Goal: Task Accomplishment & Management: Use online tool/utility

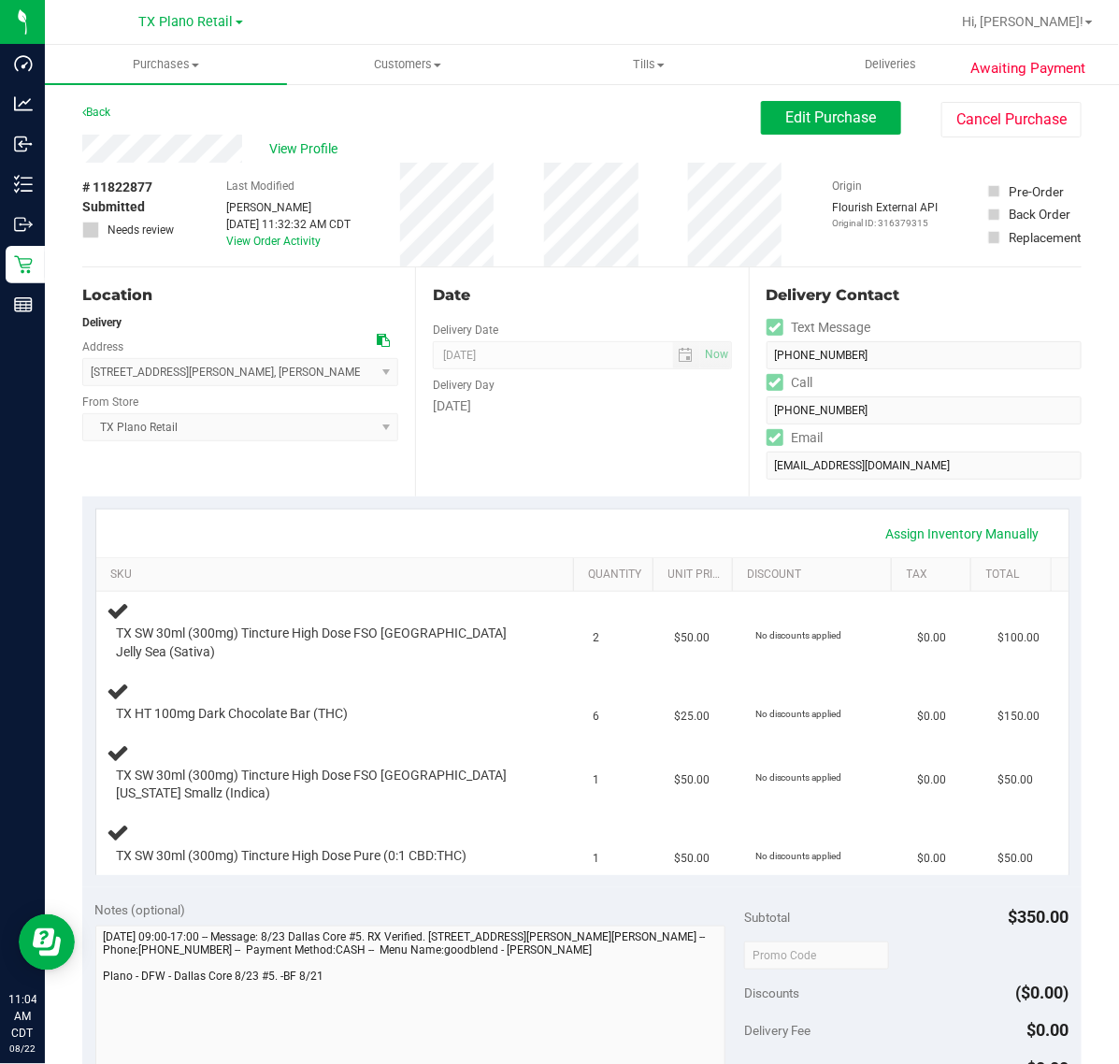
click at [666, 474] on div "Date Delivery Date [DATE] Now [DATE] 07:00 AM Now Delivery Day [DATE]" at bounding box center [581, 381] width 333 height 229
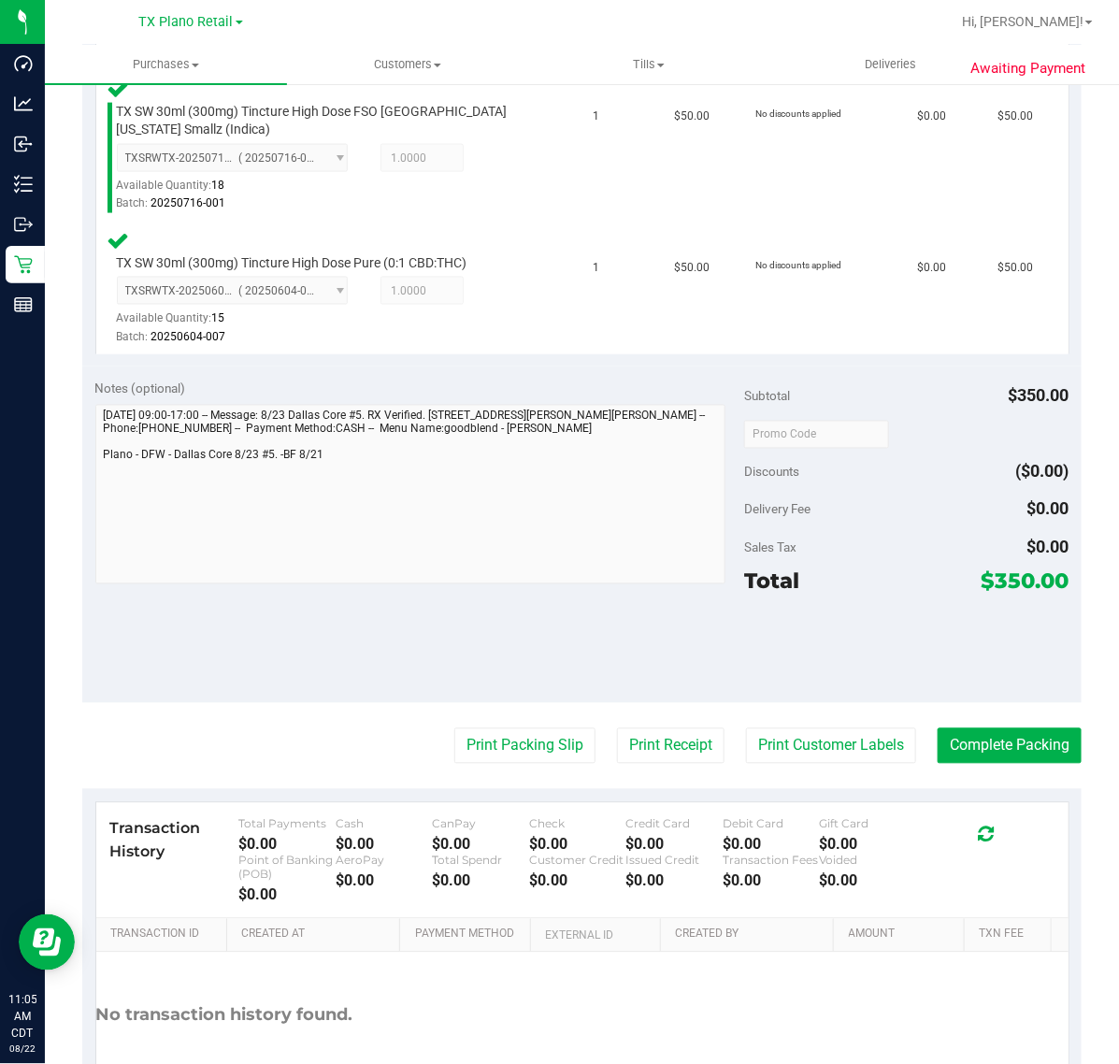
scroll to position [818, 0]
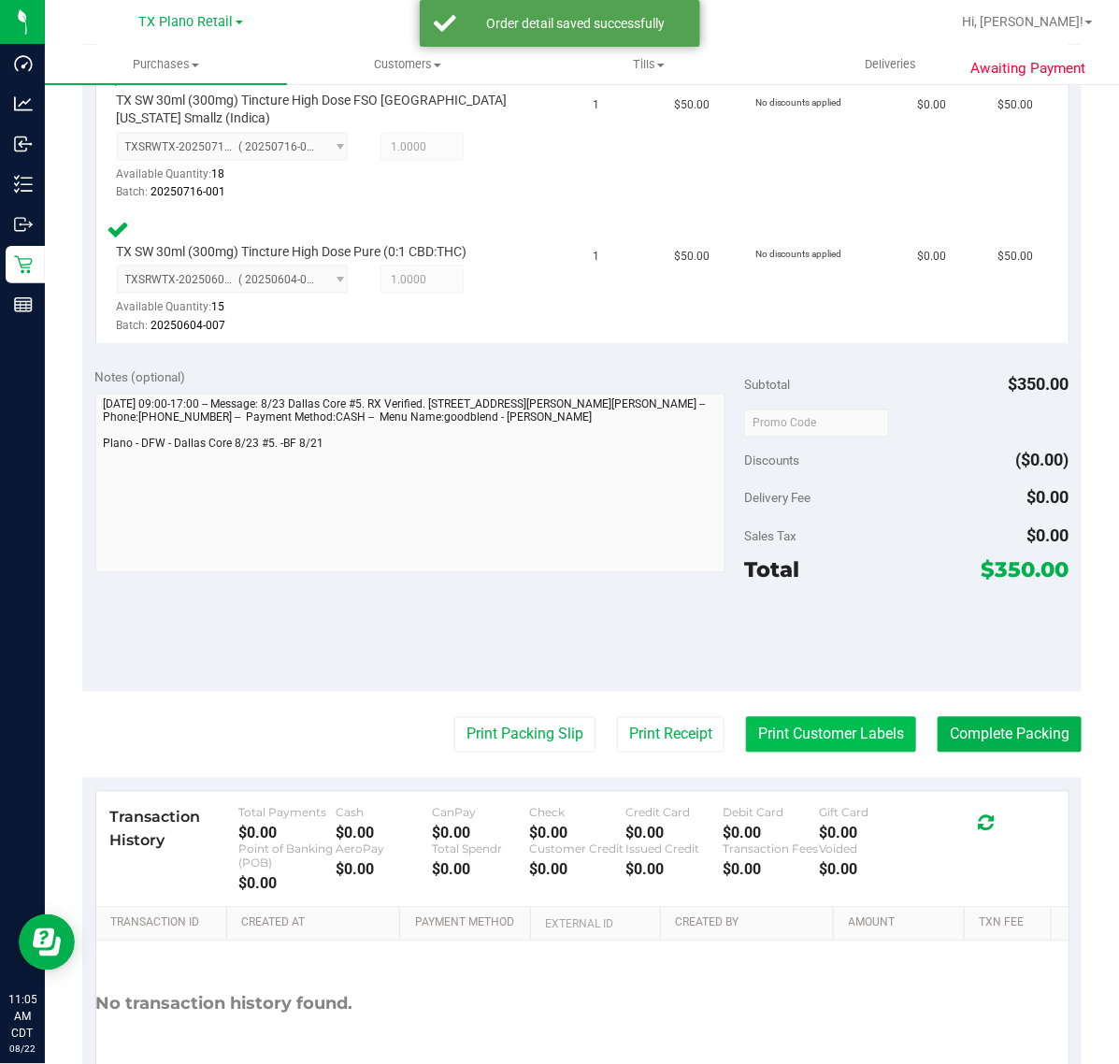
click at [809, 717] on button "Print Customer Labels" at bounding box center [831, 735] width 170 height 36
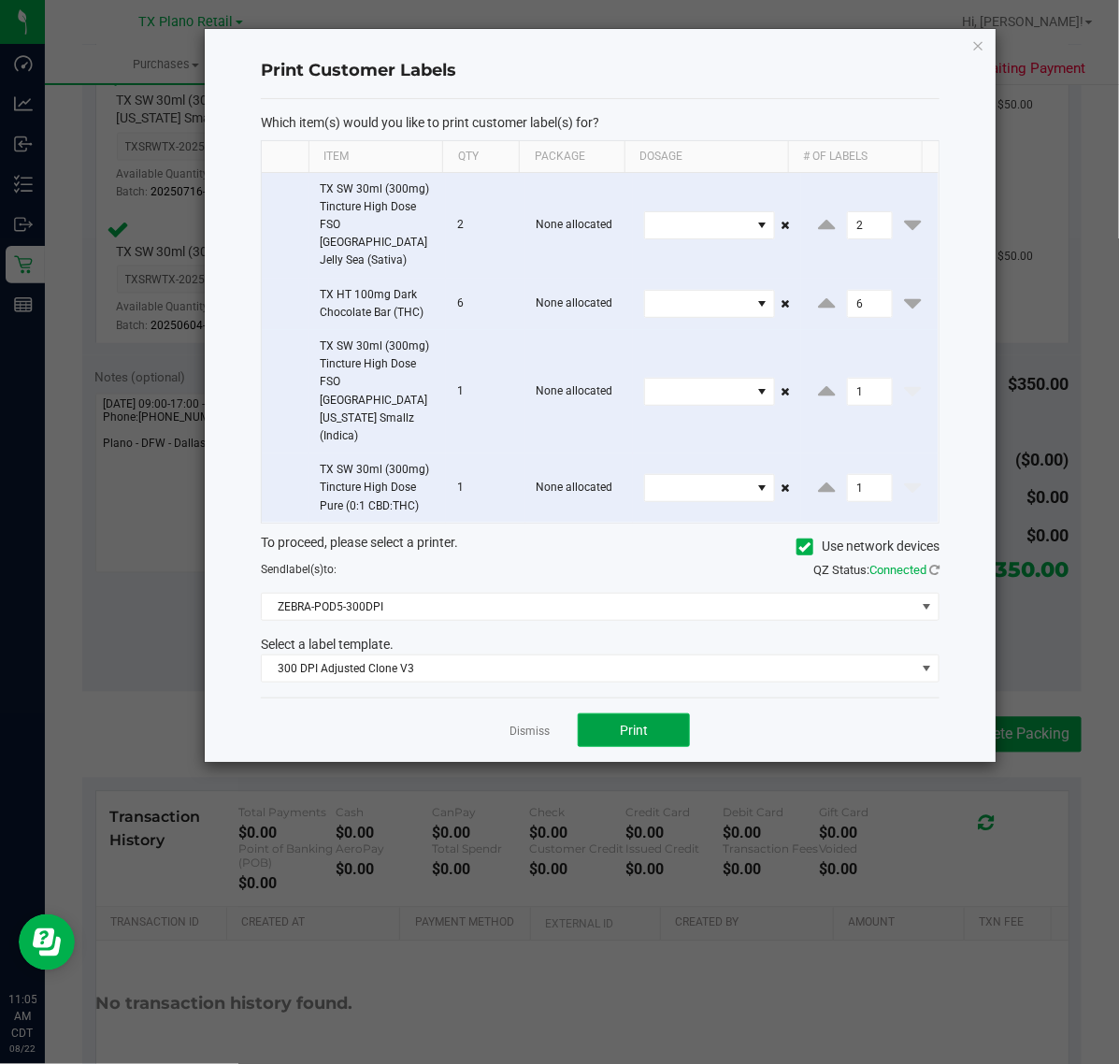
click at [589, 713] on button "Print" at bounding box center [634, 730] width 112 height 34
click at [531, 721] on app-cancel-button "Dismiss" at bounding box center [530, 731] width 40 height 20
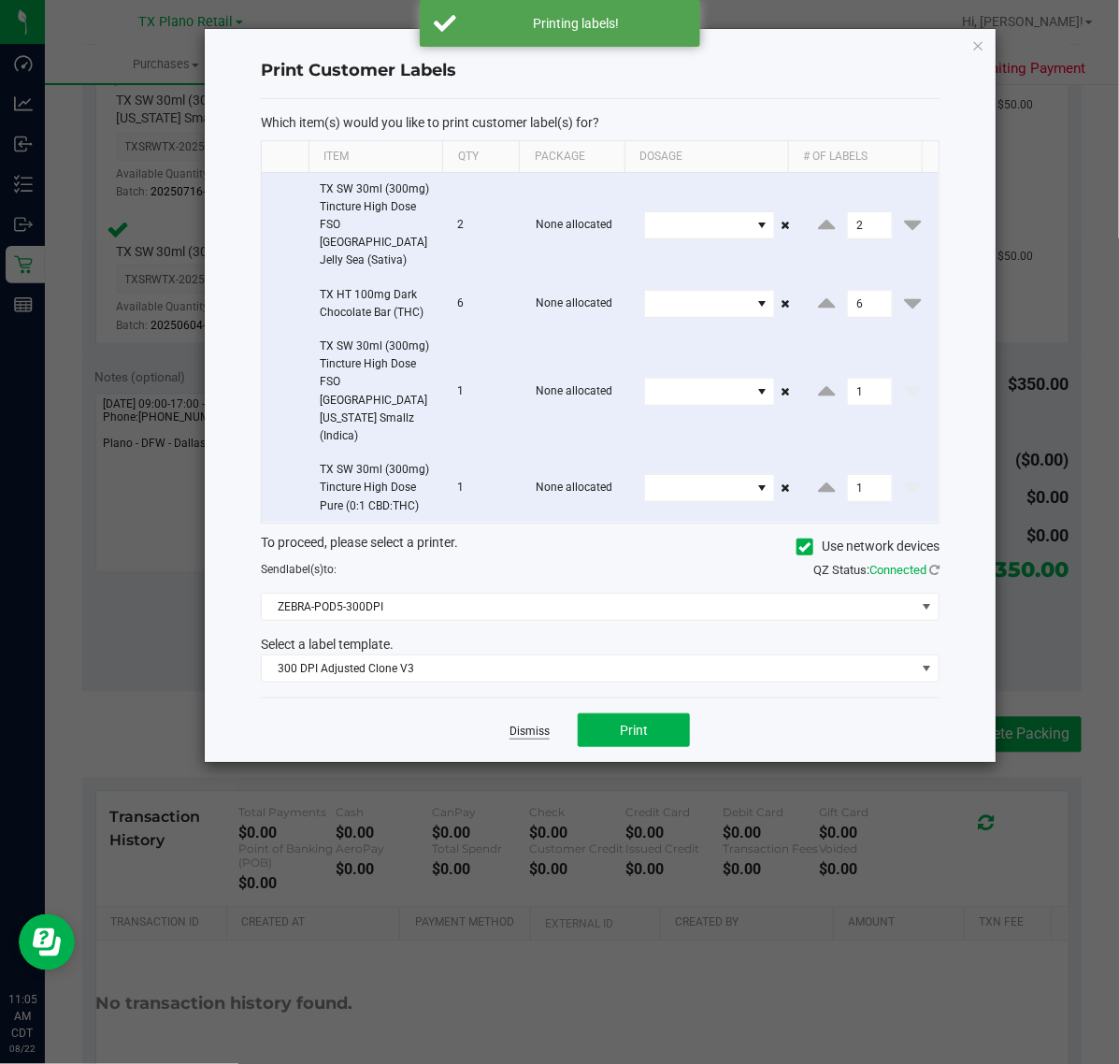
click at [544, 724] on link "Dismiss" at bounding box center [530, 732] width 40 height 16
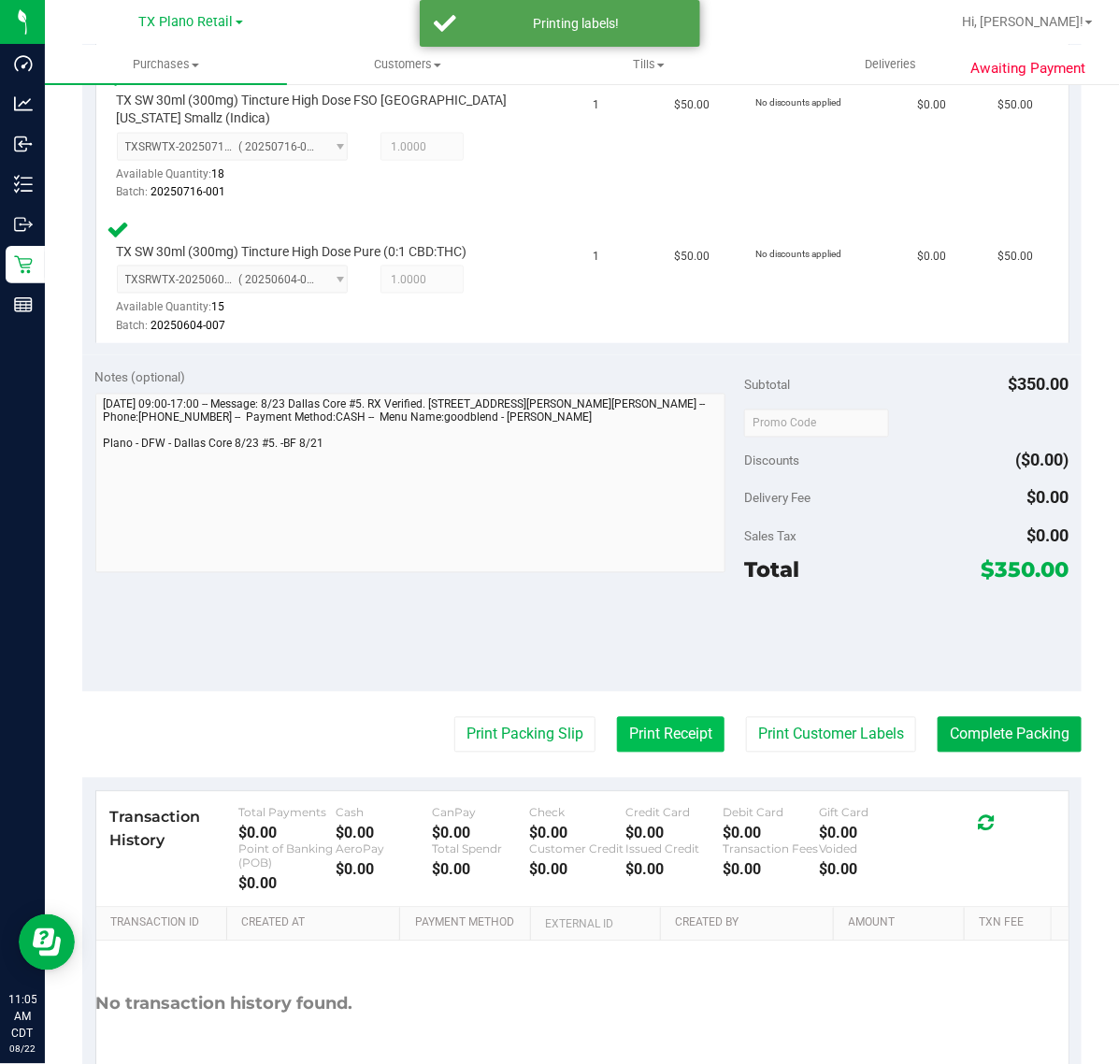
drag, startPoint x: 619, startPoint y: 681, endPoint x: 627, endPoint y: 704, distance: 24.8
click at [622, 688] on purchase-details "Back Edit Purchase Cancel Purchase View Profile # 11822877 Submitted Needs revi…" at bounding box center [581, 212] width 999 height 1859
click at [627, 717] on button "Print Receipt" at bounding box center [671, 735] width 108 height 36
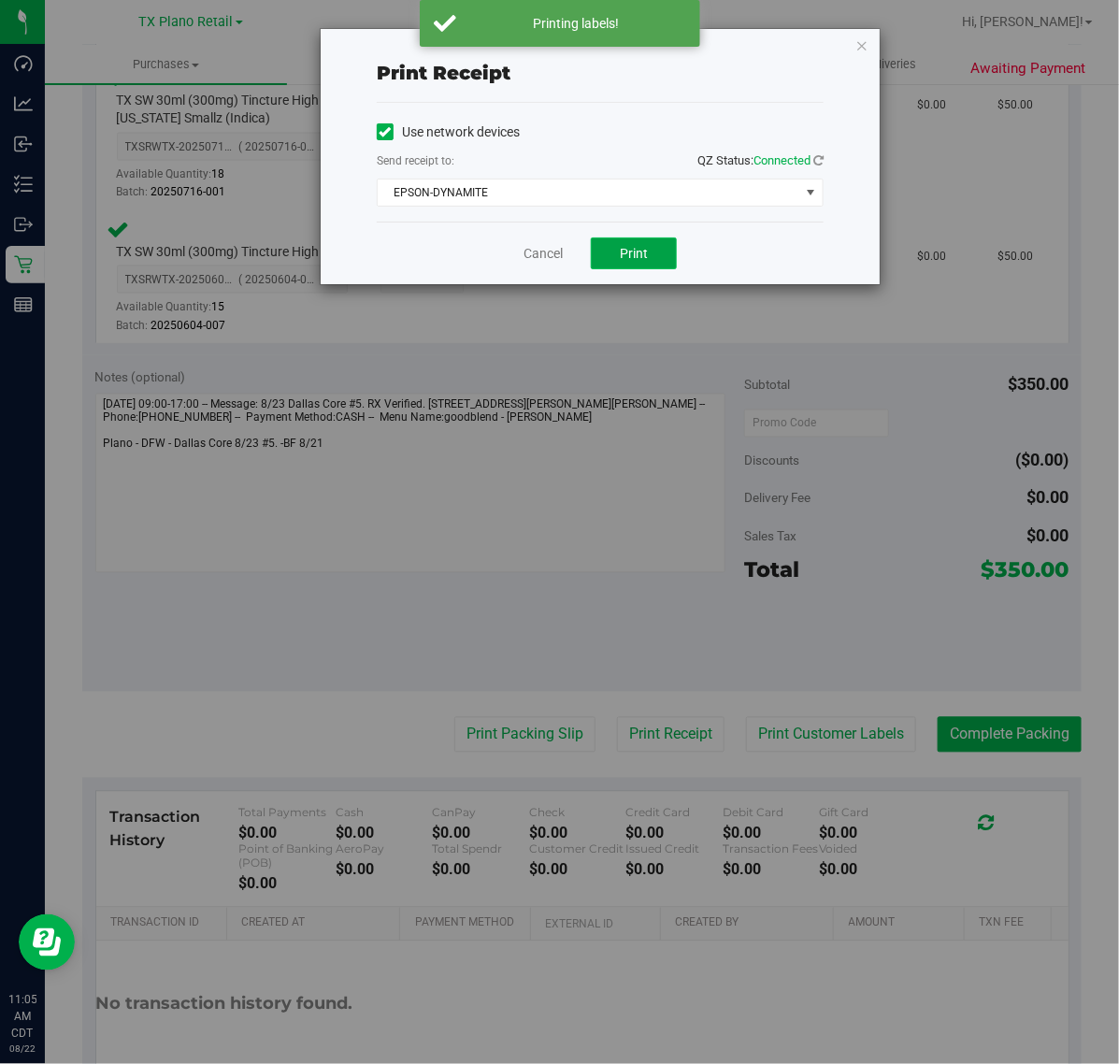
drag, startPoint x: 650, startPoint y: 252, endPoint x: 640, endPoint y: 251, distance: 9.5
click at [650, 251] on button "Print" at bounding box center [634, 253] width 86 height 32
click at [530, 251] on link "Cancel" at bounding box center [535, 254] width 39 height 20
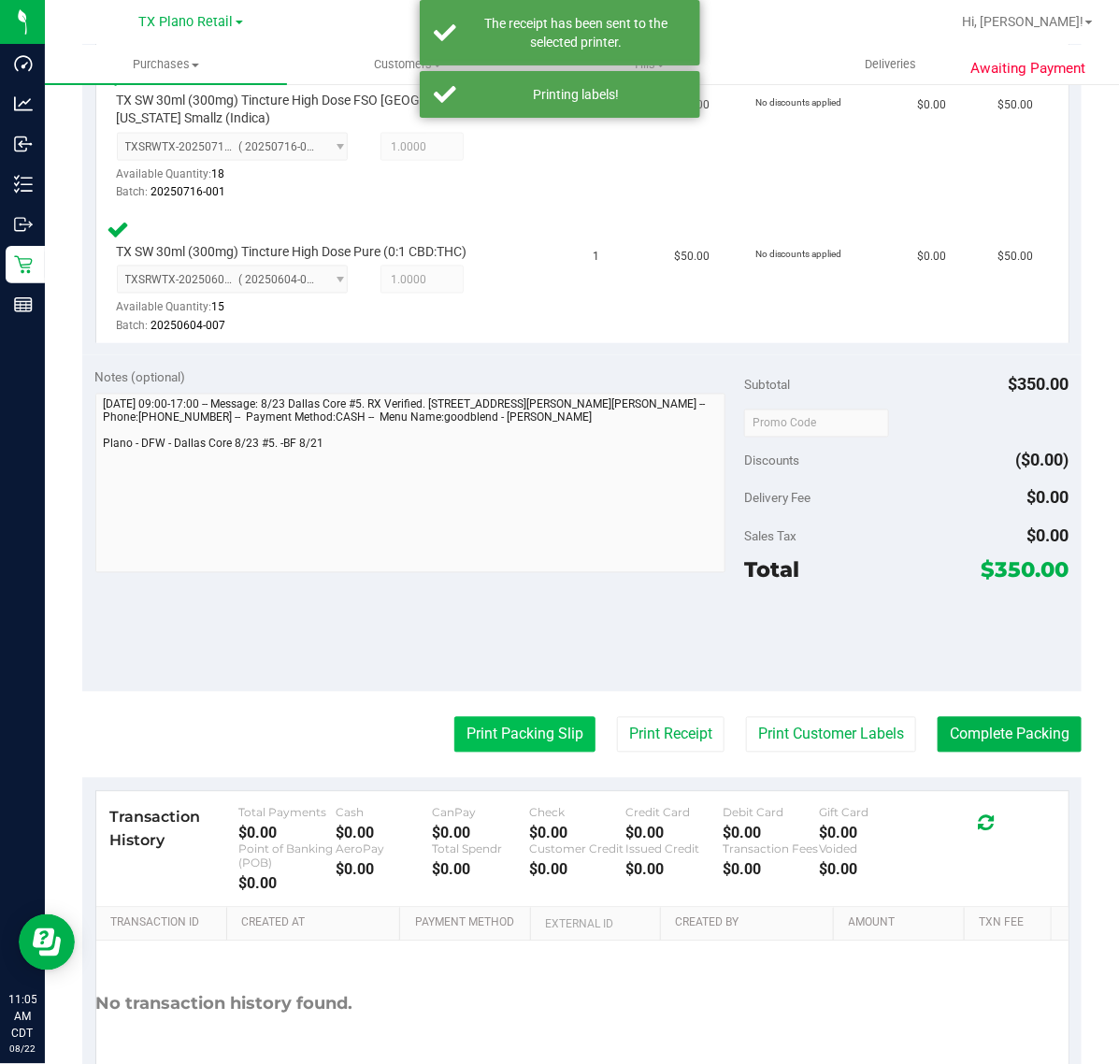
click at [508, 717] on button "Print Packing Slip" at bounding box center [524, 735] width 141 height 36
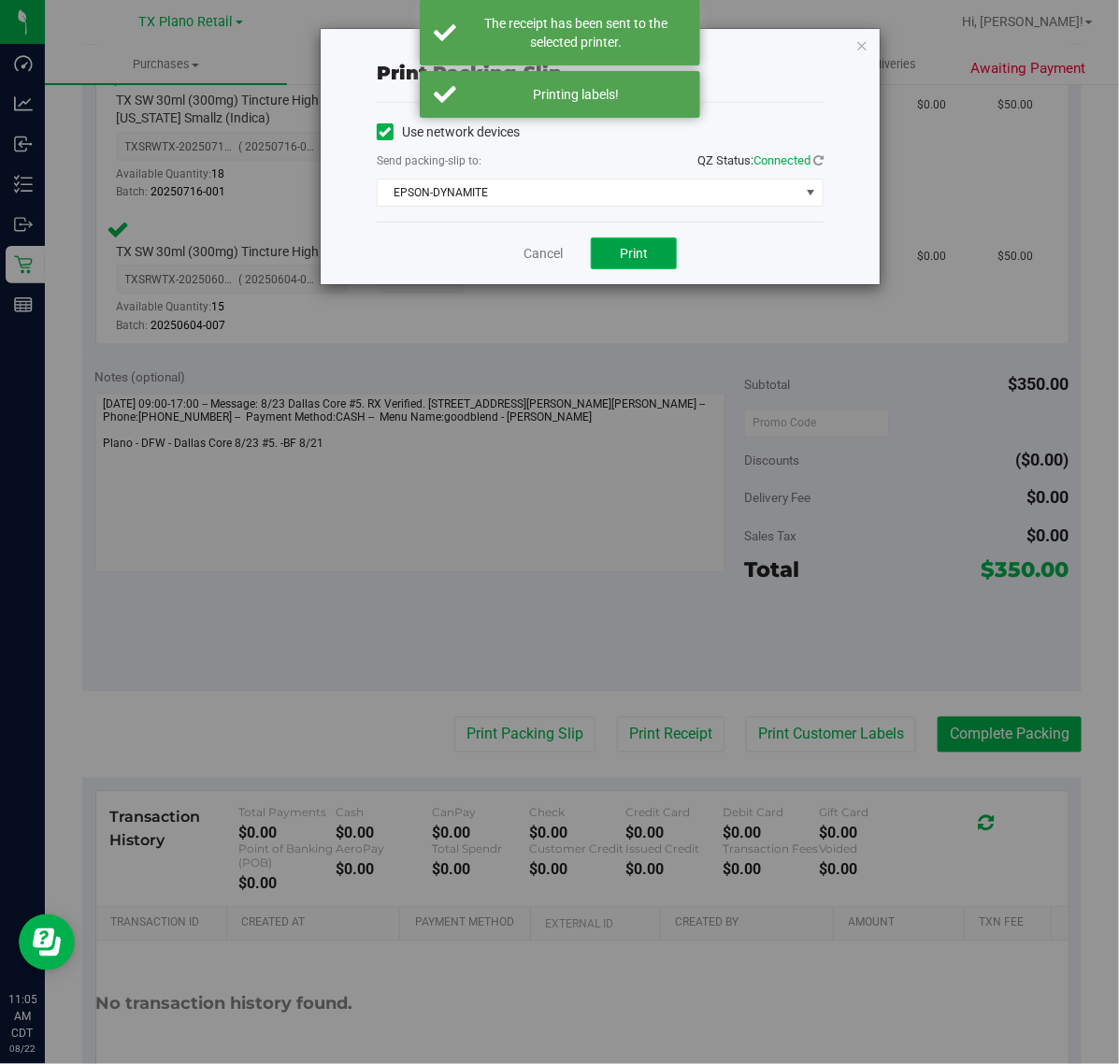
click at [601, 262] on button "Print" at bounding box center [634, 253] width 86 height 32
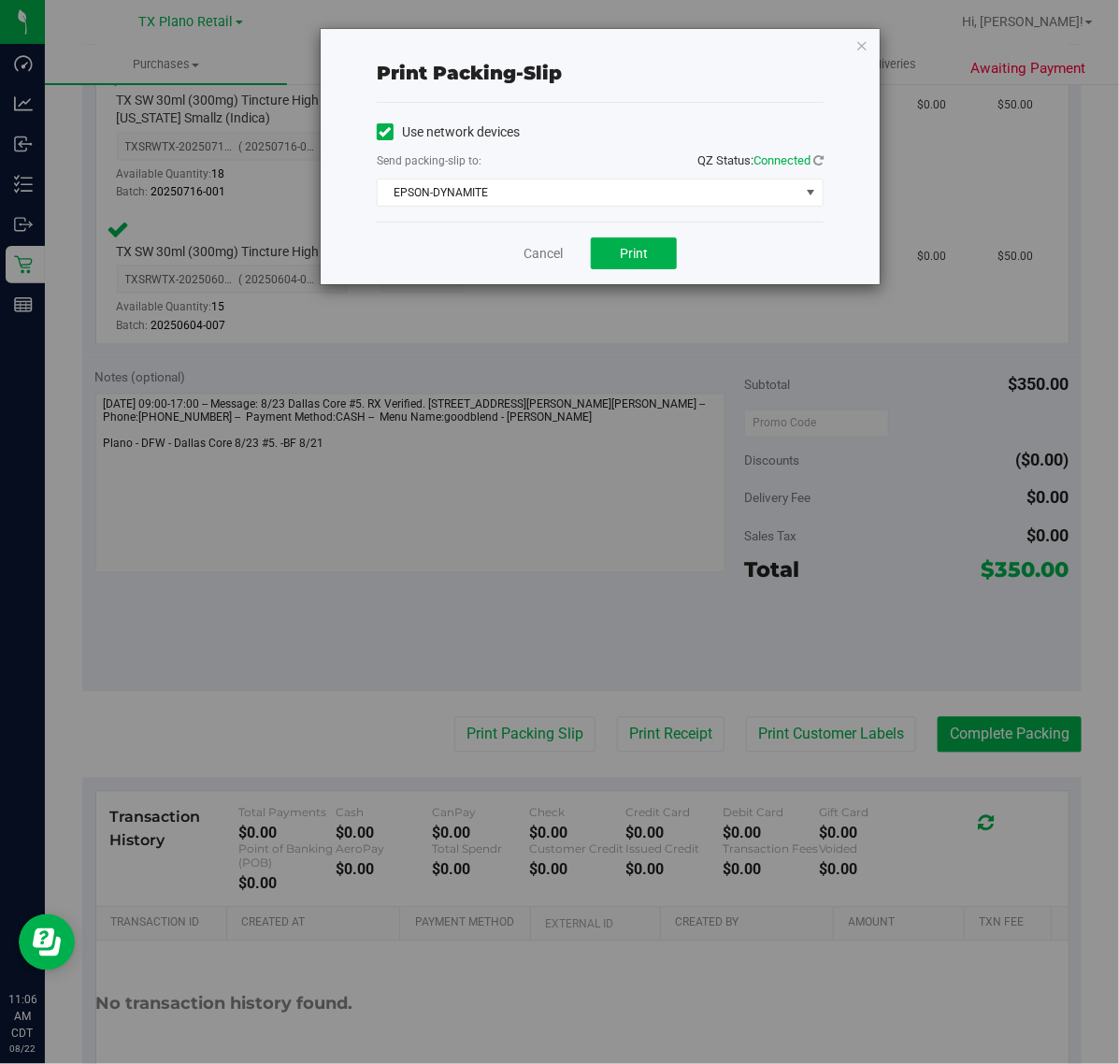
click at [533, 266] on div "Cancel Print" at bounding box center [600, 253] width 447 height 63
click at [533, 257] on link "Cancel" at bounding box center [543, 254] width 39 height 20
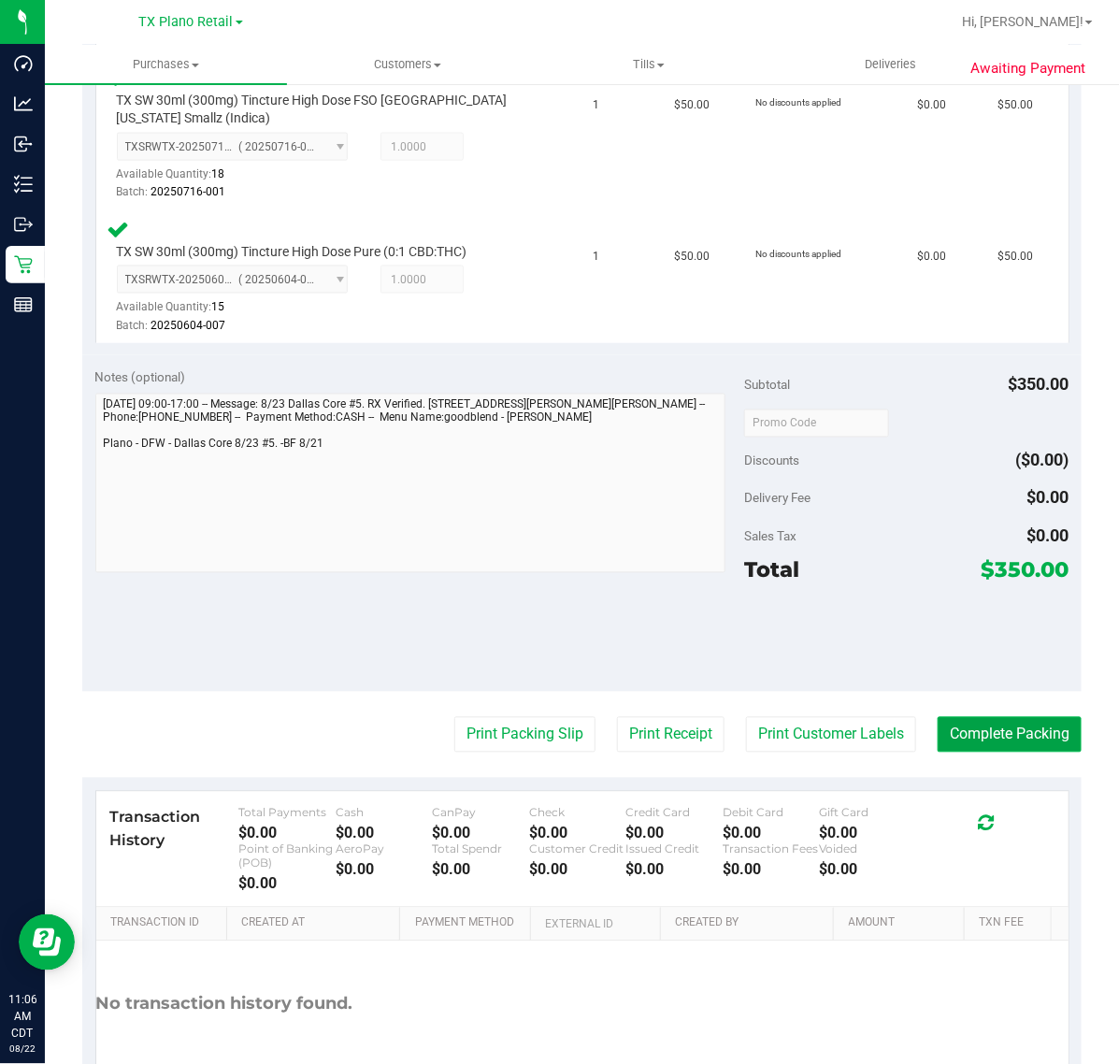
click at [992, 729] on button "Complete Packing" at bounding box center [1010, 735] width 144 height 36
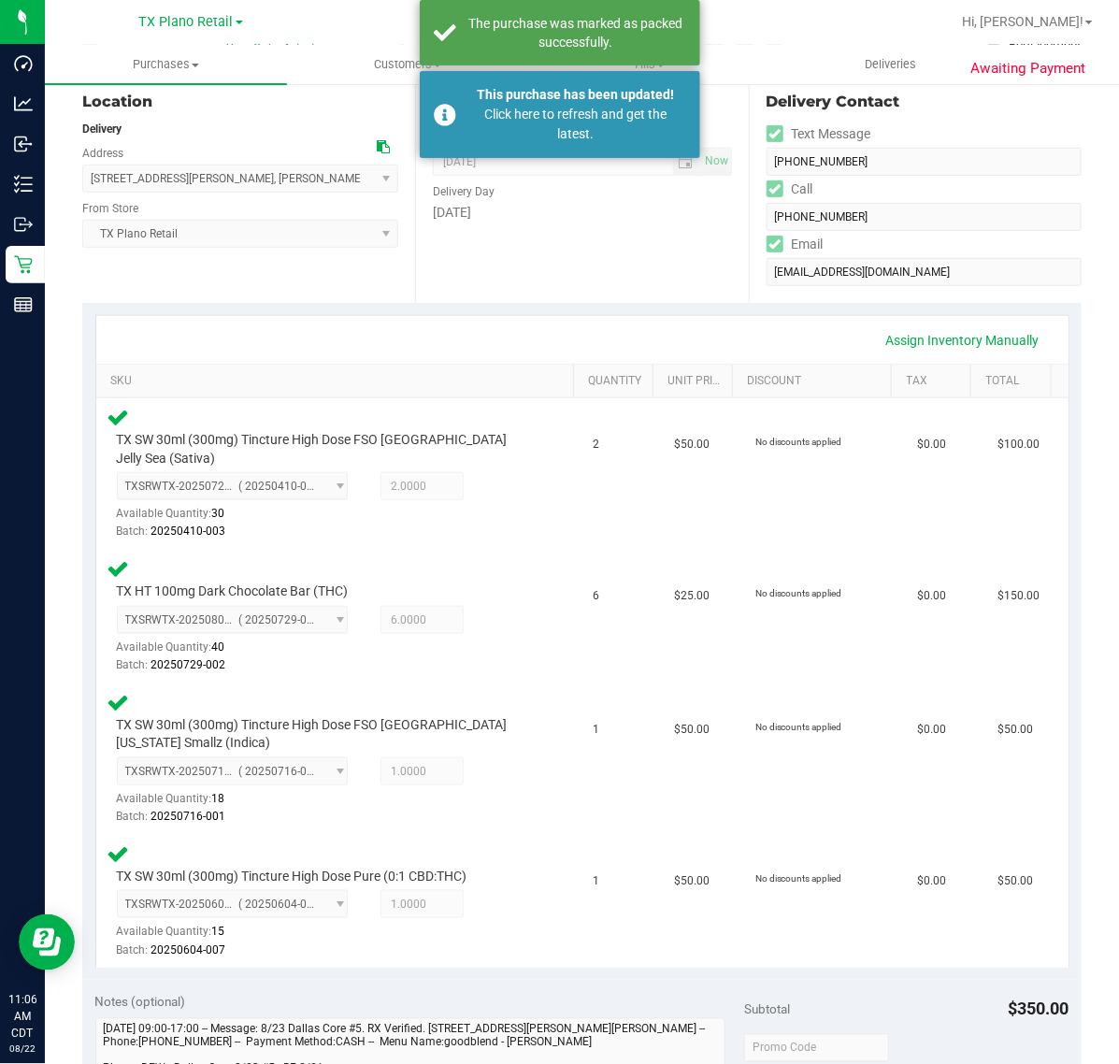
scroll to position [0, 0]
